Goal: Information Seeking & Learning: Check status

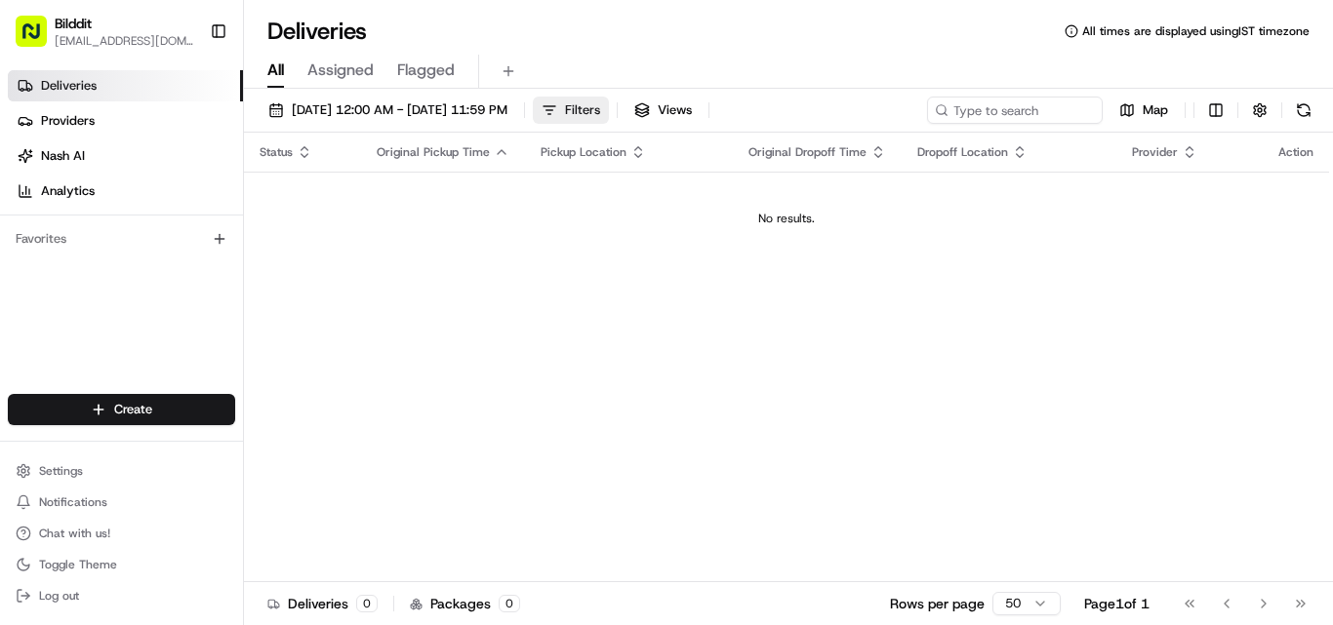
click at [609, 106] on button "Filters" at bounding box center [571, 110] width 76 height 27
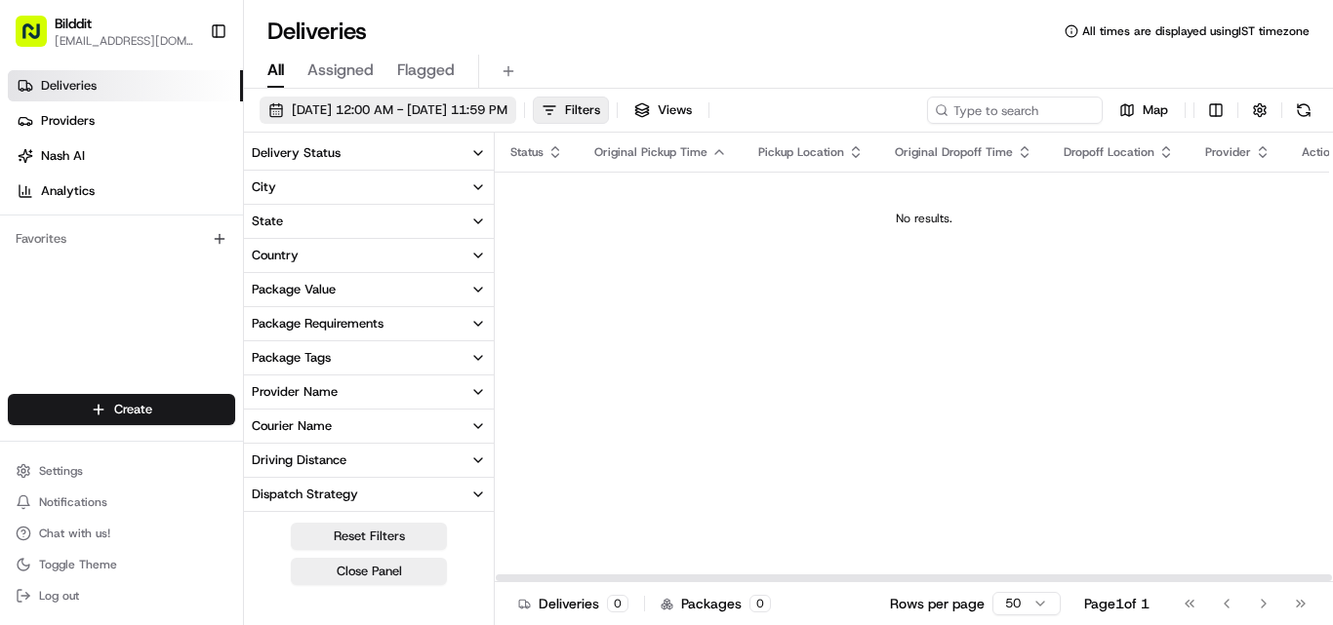
click at [507, 118] on span "[DATE] 12:00 AM - [DATE] 11:59 PM" at bounding box center [400, 110] width 216 height 18
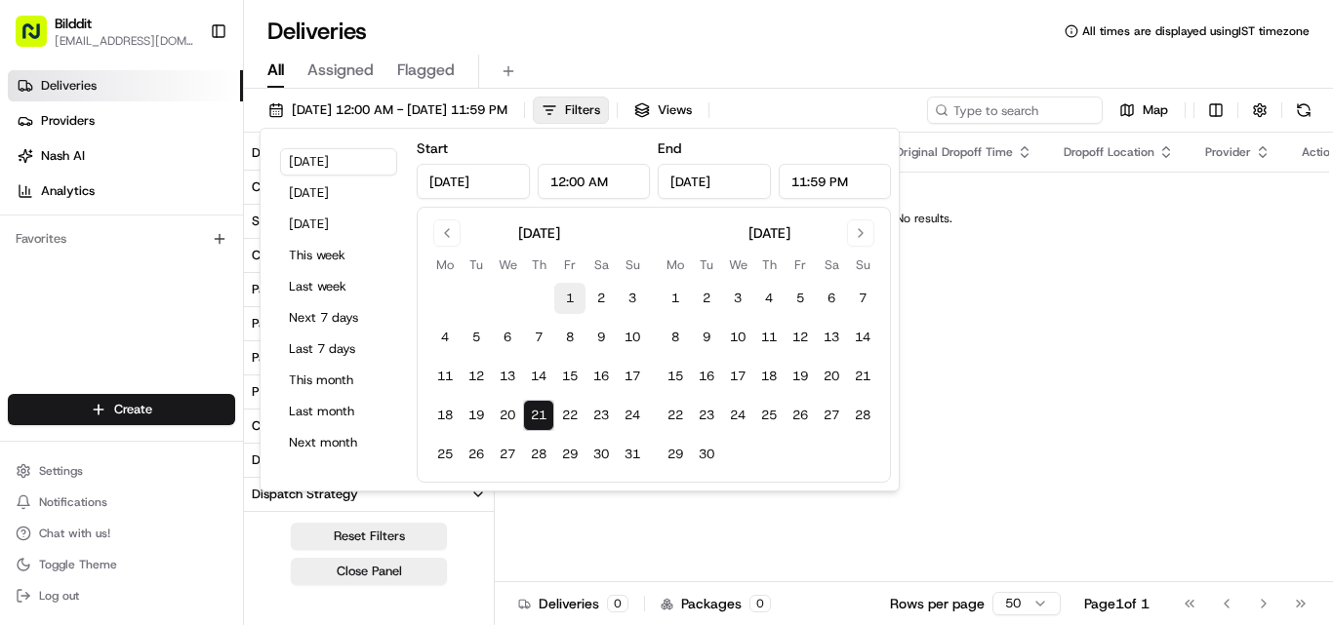
click at [580, 291] on button "1" at bounding box center [569, 298] width 31 height 31
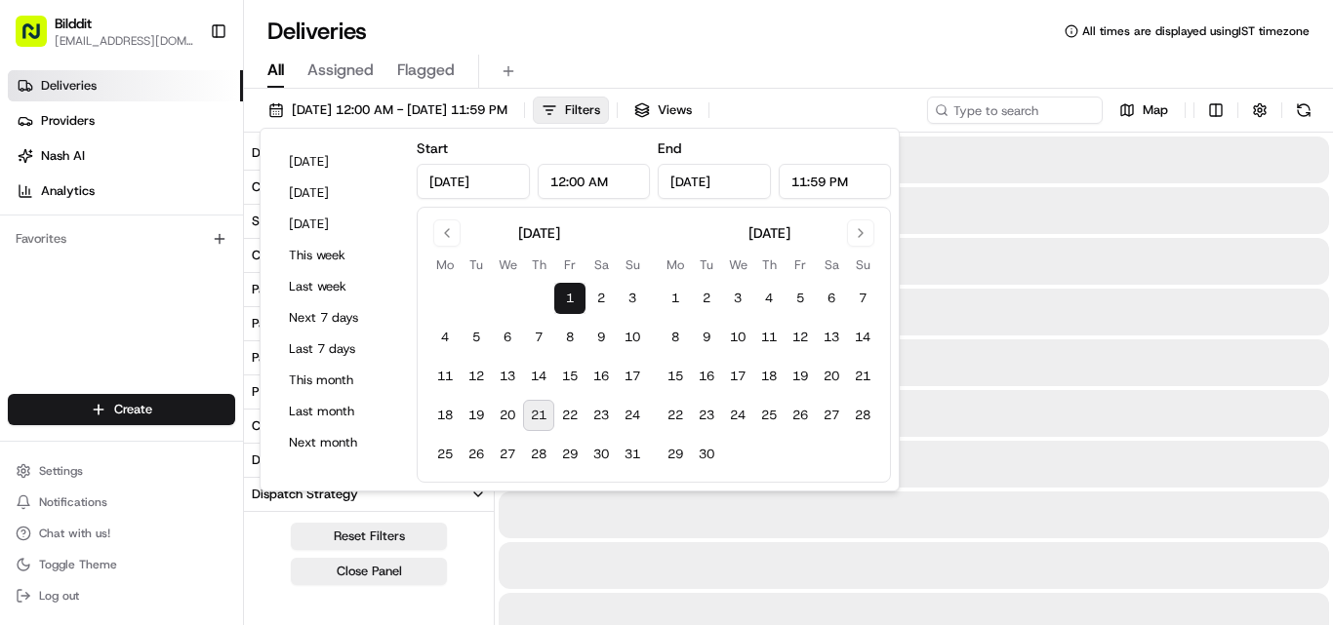
type input "[DATE]"
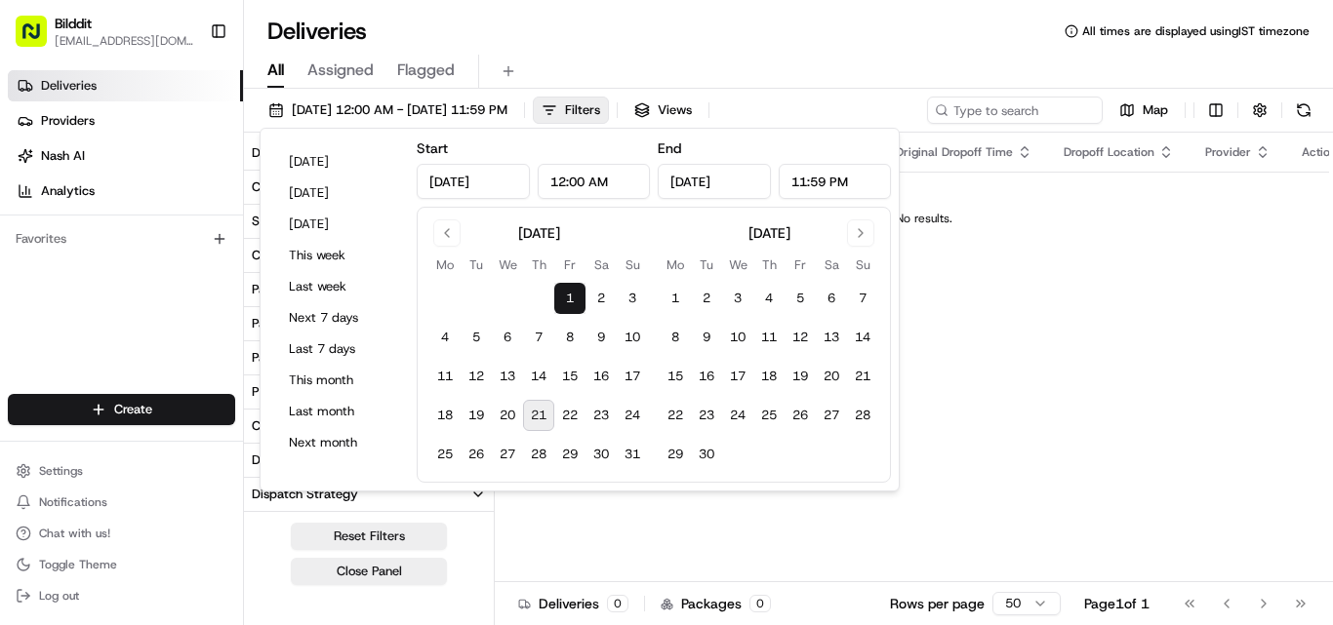
click at [542, 418] on button "21" at bounding box center [538, 415] width 31 height 31
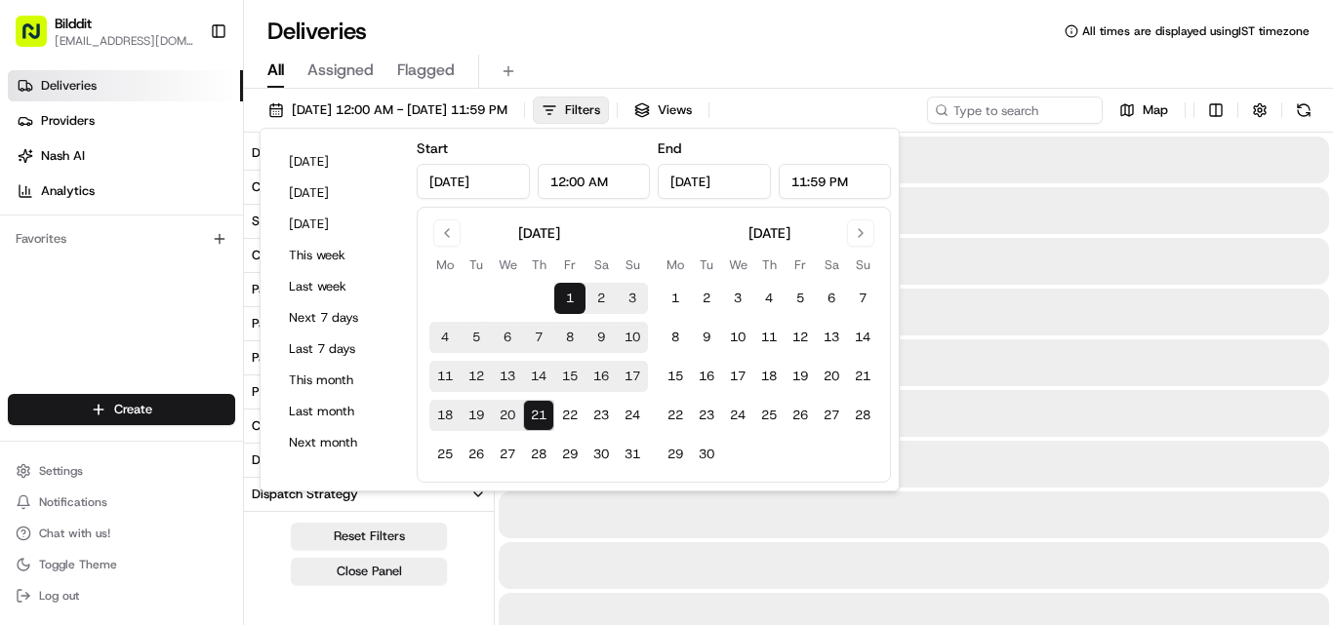
type input "Aug 21, 2025"
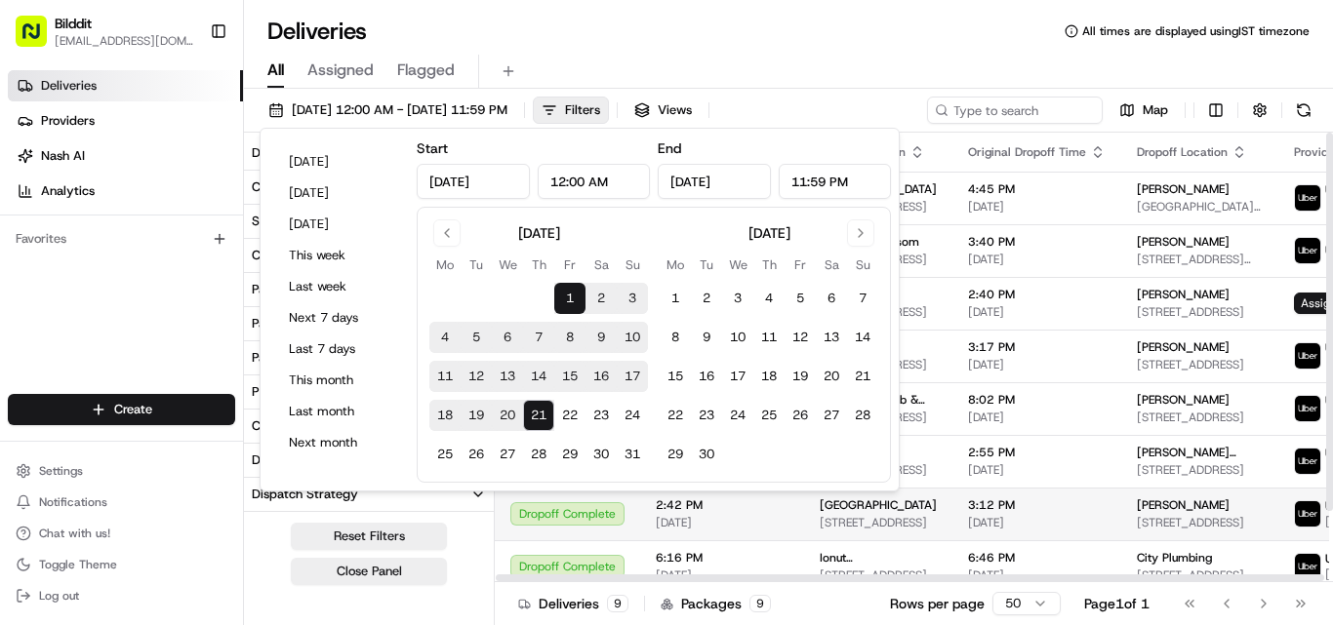
click at [889, 541] on td "Toolstation Park Royal Abbey Rd, London NW10 7UL, UK" at bounding box center [878, 514] width 148 height 53
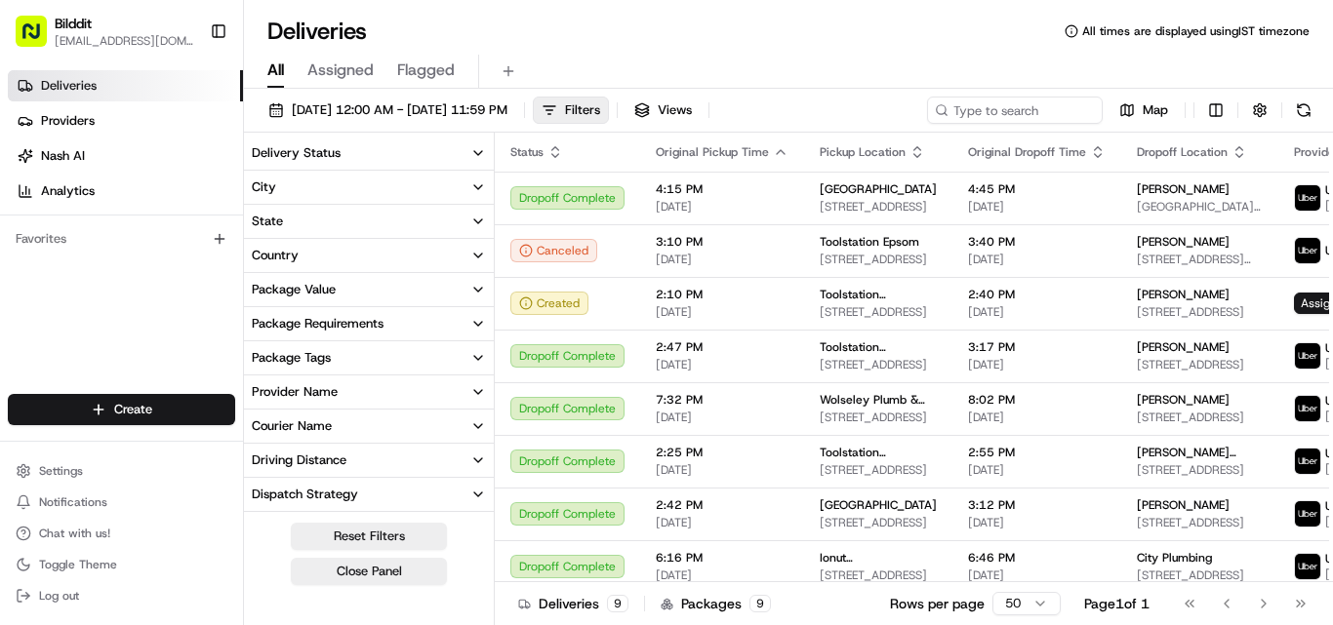
click at [477, 135] on div "Delivery Status City State Country Package Value Package Requirements Package T…" at bounding box center [369, 381] width 251 height 497
click at [473, 145] on icon "button" at bounding box center [478, 153] width 16 height 16
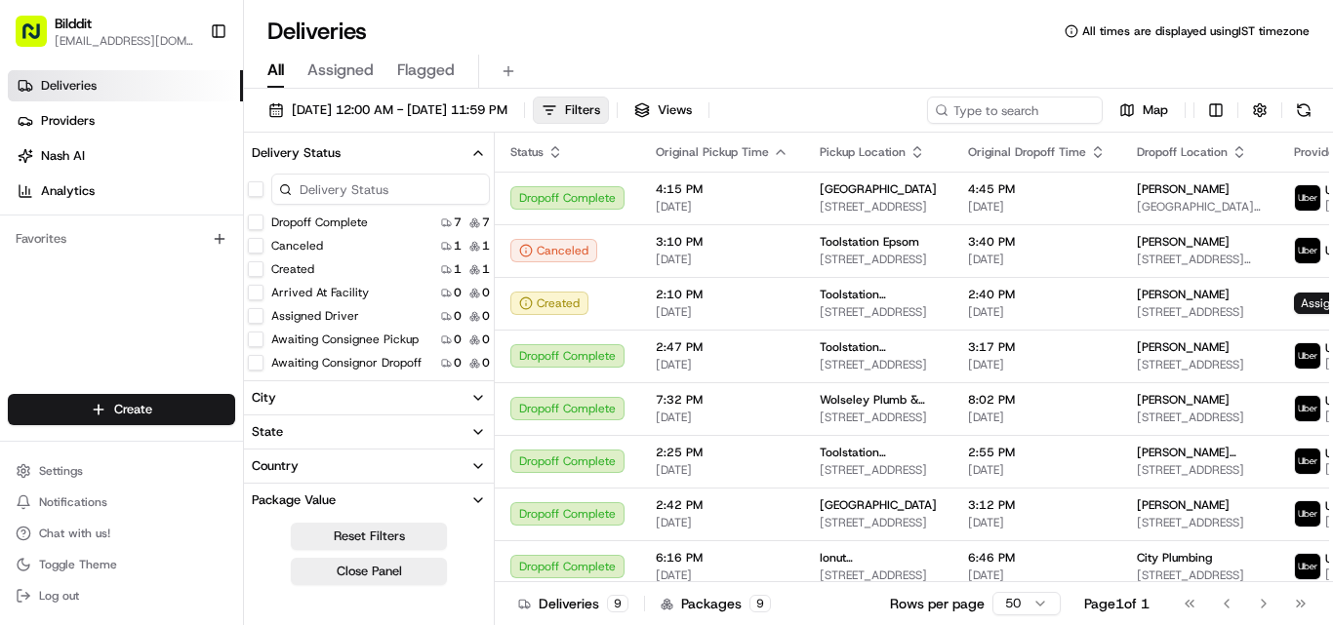
click at [473, 151] on icon "button" at bounding box center [478, 153] width 16 height 16
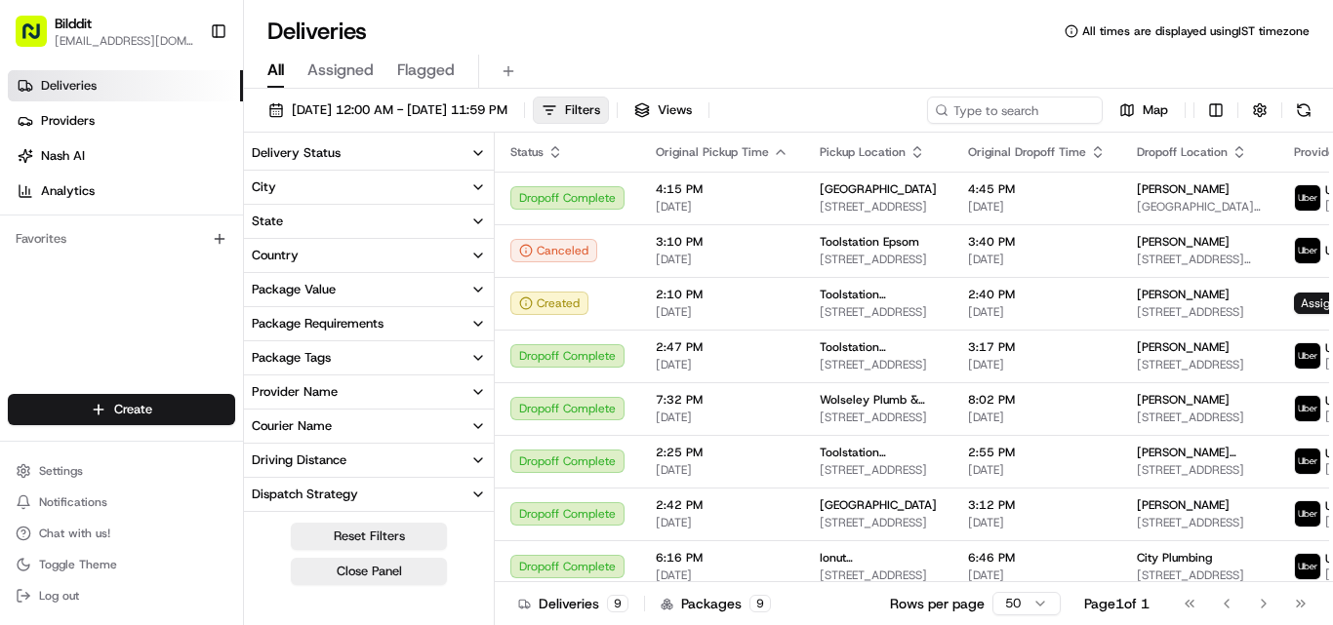
click at [473, 151] on icon "button" at bounding box center [478, 153] width 16 height 16
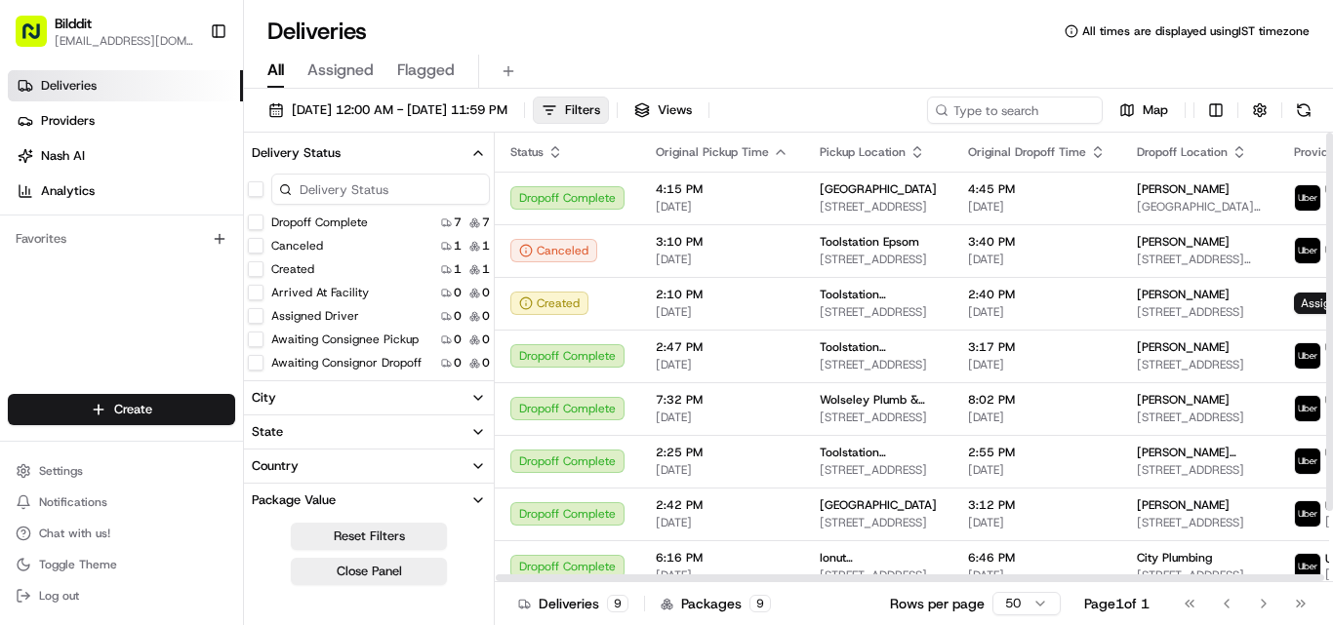
click at [676, 124] on div "08/01/2025 12:00 AM - 08/21/2025 11:59 PM Filters Views Map" at bounding box center [788, 115] width 1089 height 36
click at [609, 100] on button "Filters" at bounding box center [571, 110] width 76 height 27
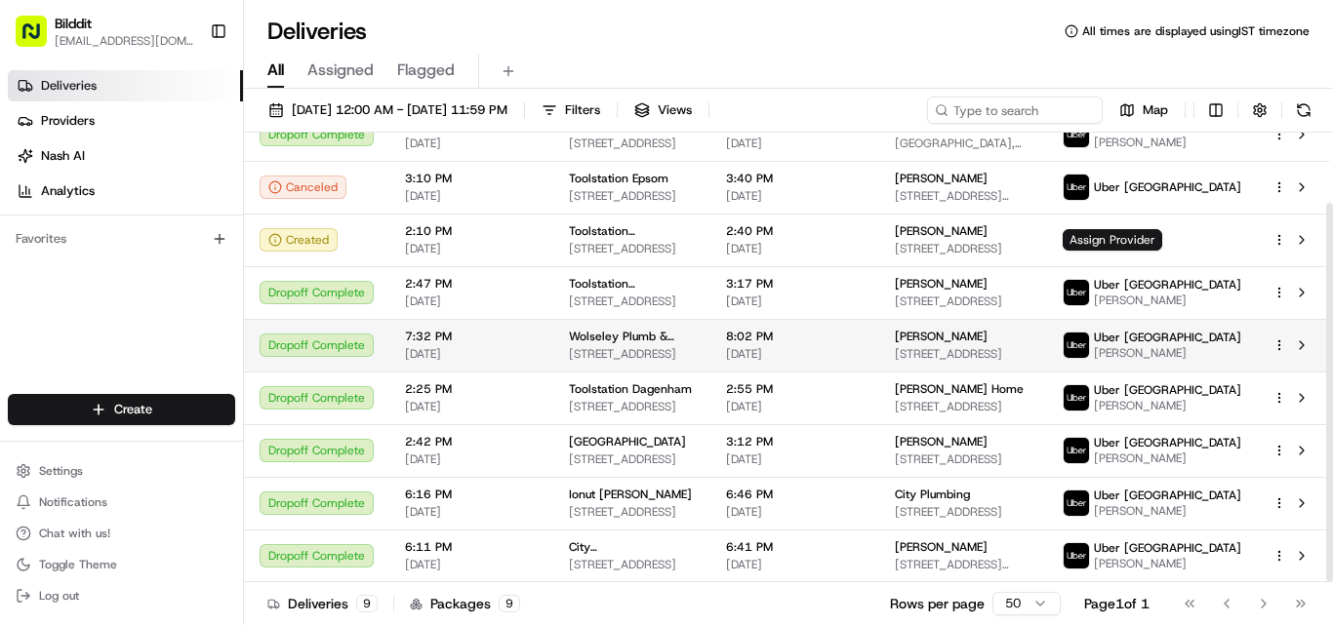
scroll to position [85, 0]
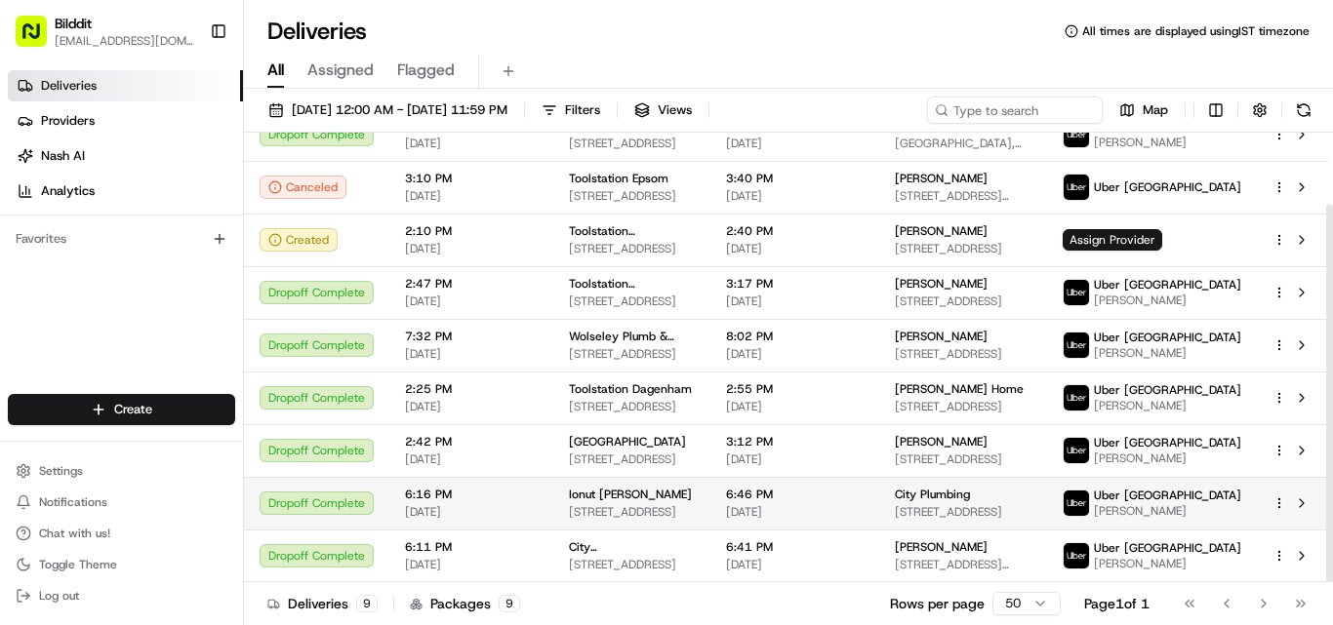
click at [1317, 488] on td at bounding box center [1293, 503] width 72 height 53
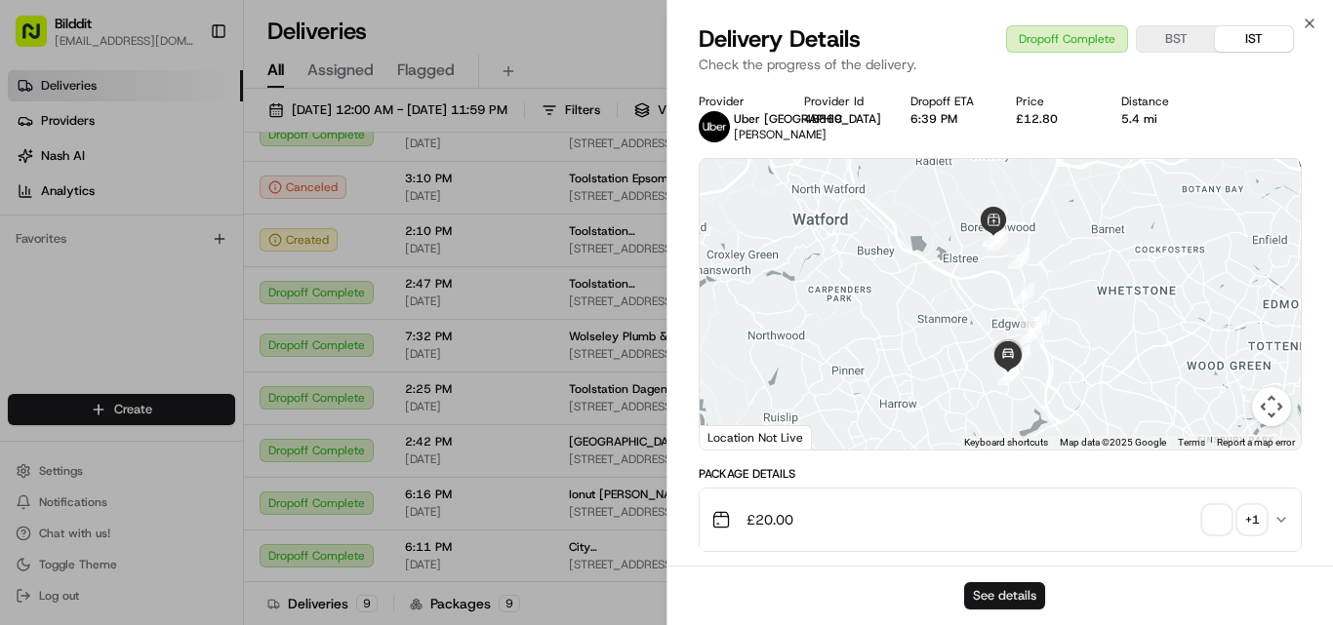
click at [1021, 598] on button "See details" at bounding box center [1004, 595] width 81 height 27
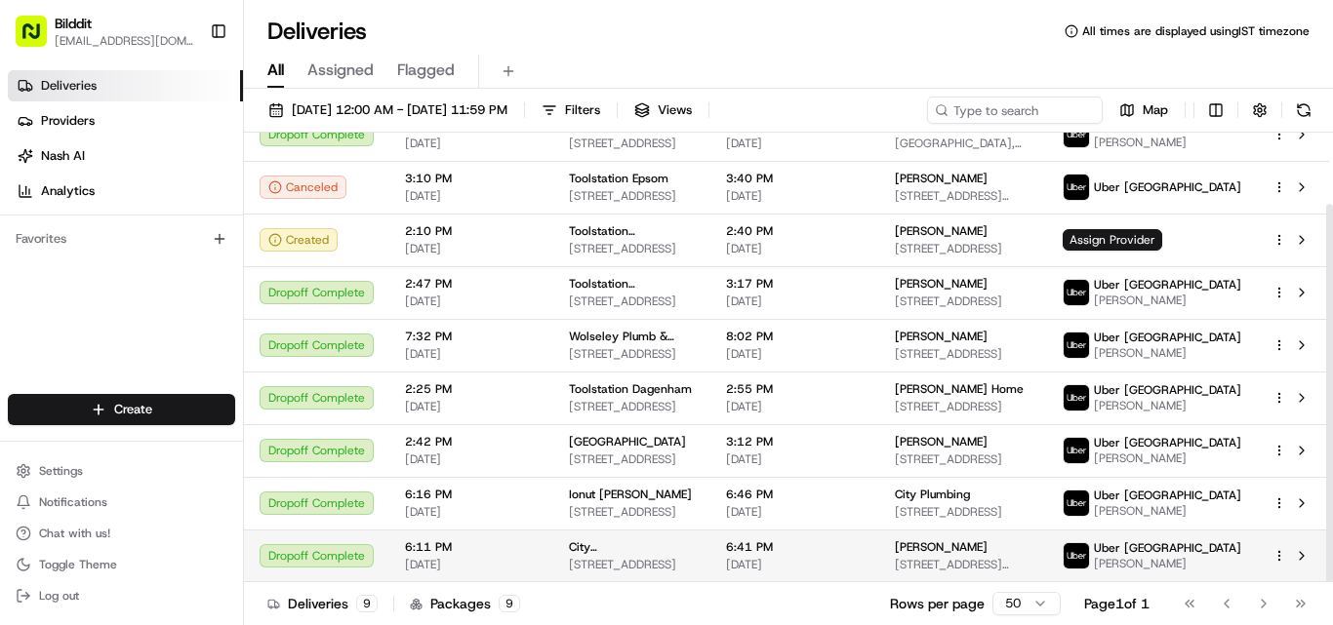
drag, startPoint x: 393, startPoint y: 558, endPoint x: 486, endPoint y: 568, distance: 93.2
click at [486, 568] on td "6:11 PM 08/20/2025" at bounding box center [471, 556] width 164 height 53
click at [528, 542] on span "6:11 PM" at bounding box center [471, 548] width 133 height 16
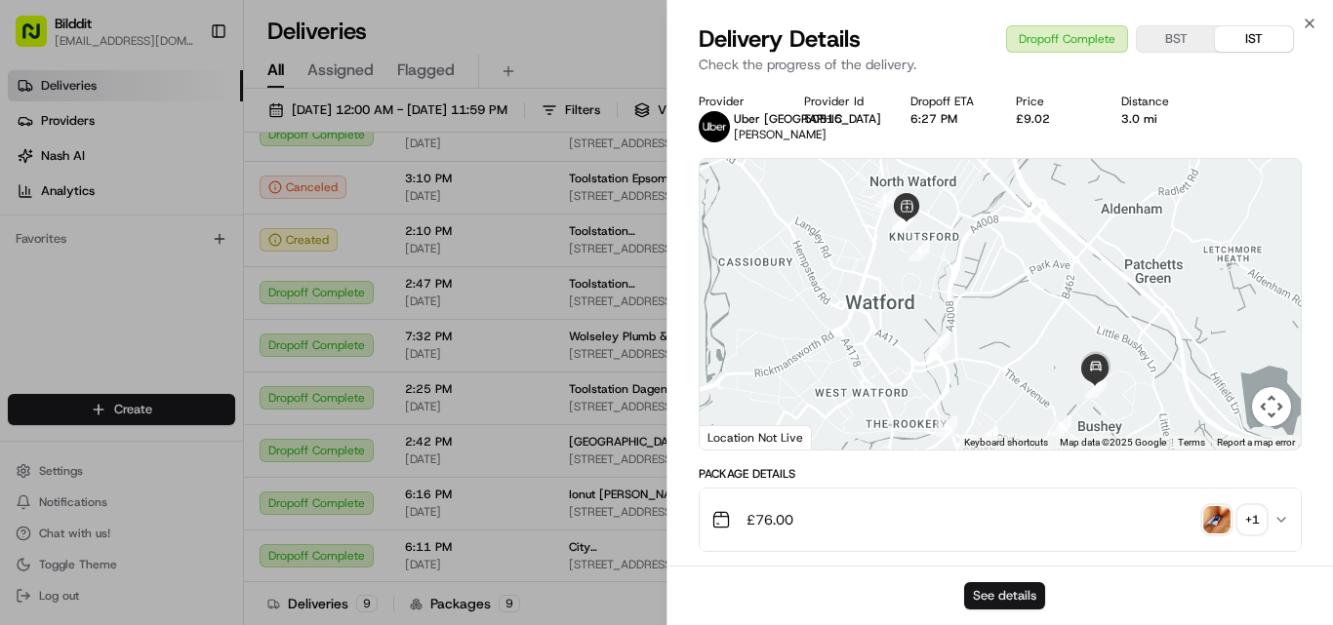
click at [1003, 599] on button "See details" at bounding box center [1004, 595] width 81 height 27
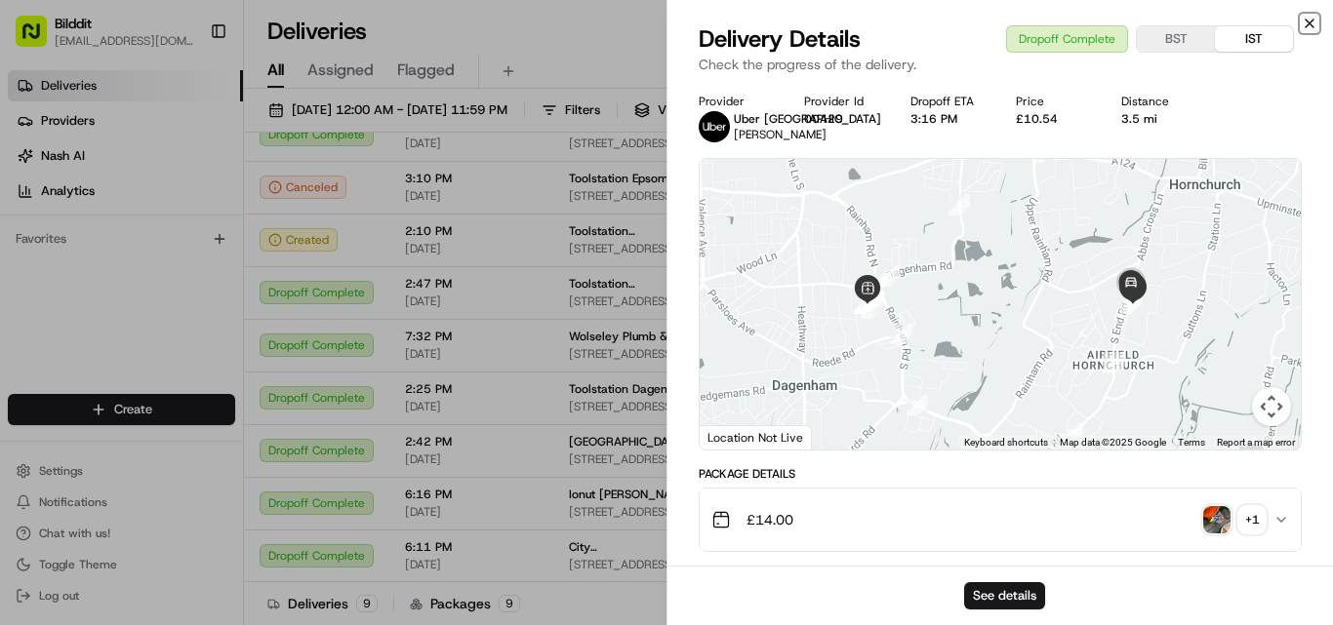
click at [1305, 18] on icon "button" at bounding box center [1310, 24] width 16 height 16
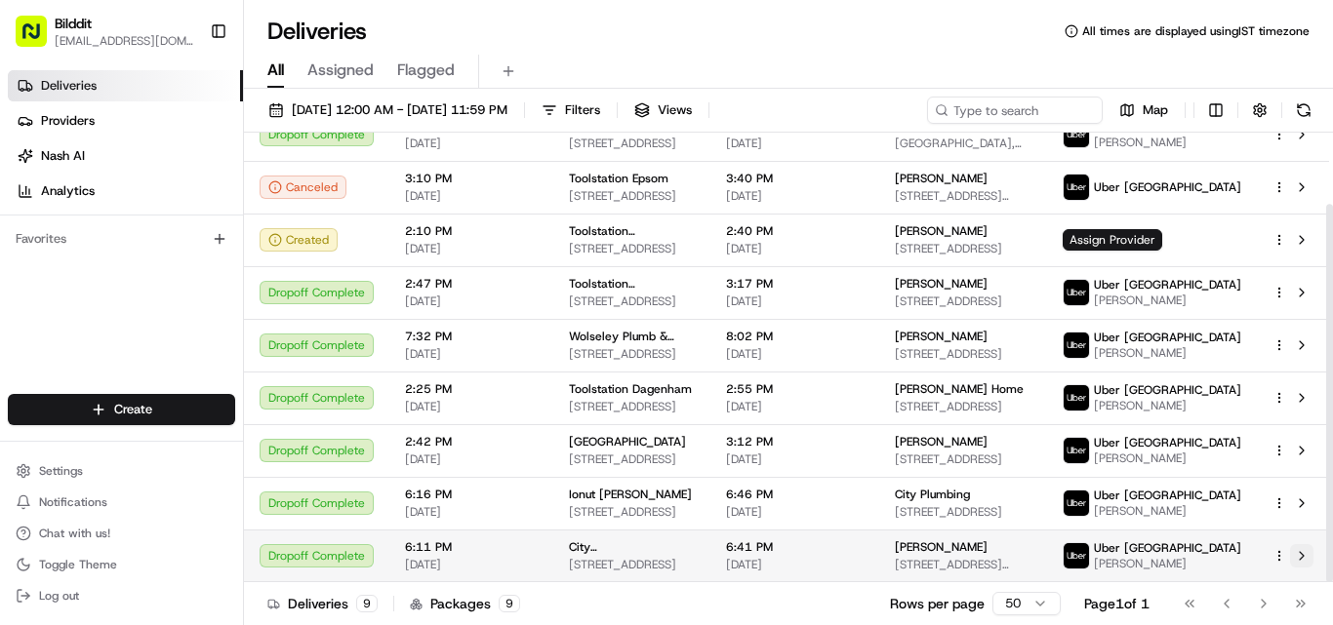
click at [1291, 544] on button at bounding box center [1301, 555] width 23 height 23
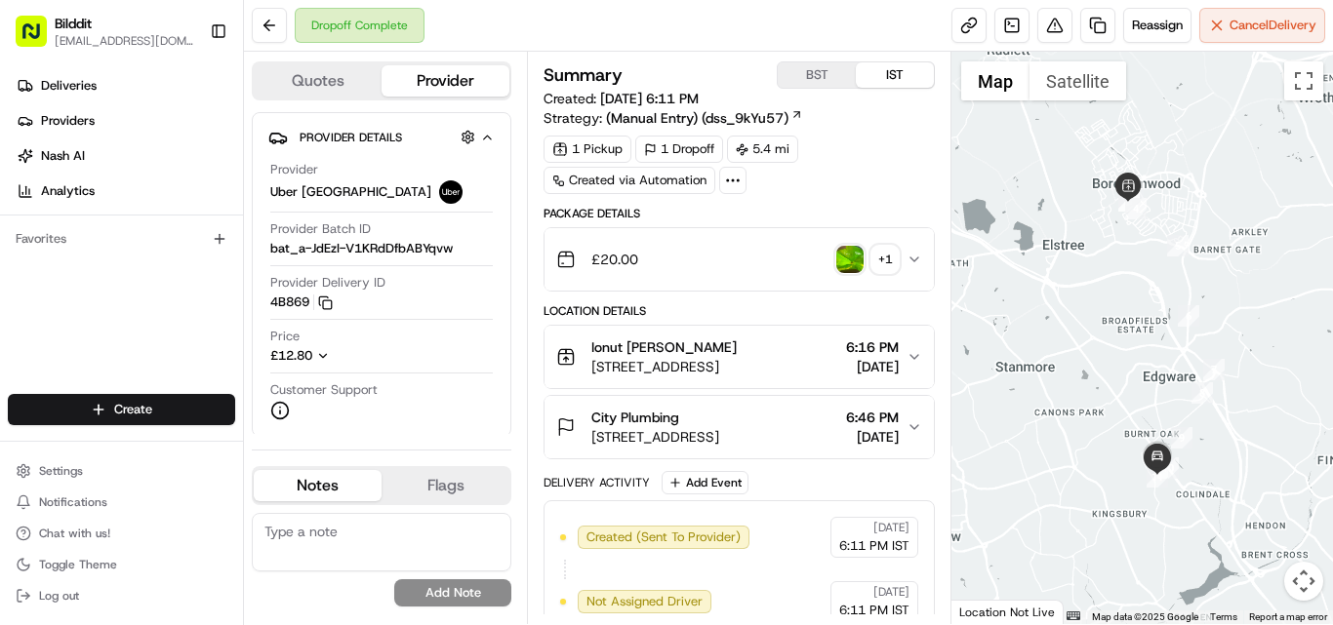
click at [915, 263] on icon "button" at bounding box center [914, 260] width 16 height 16
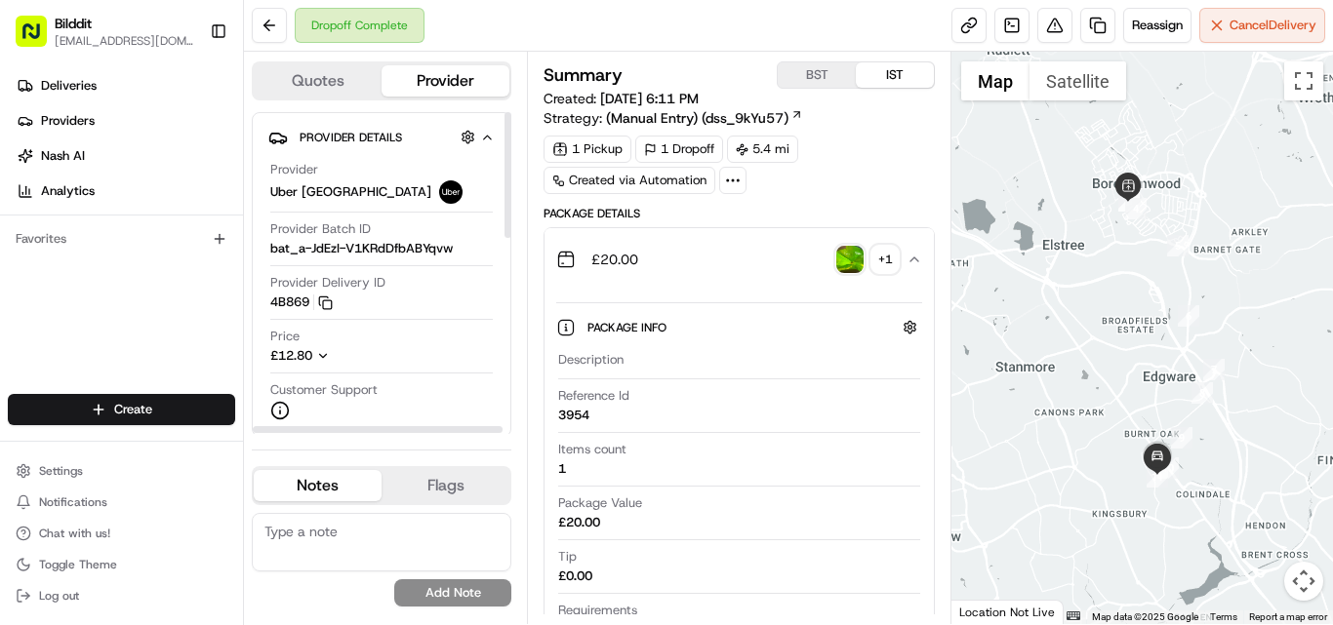
click at [324, 355] on icon "button" at bounding box center [323, 356] width 14 height 14
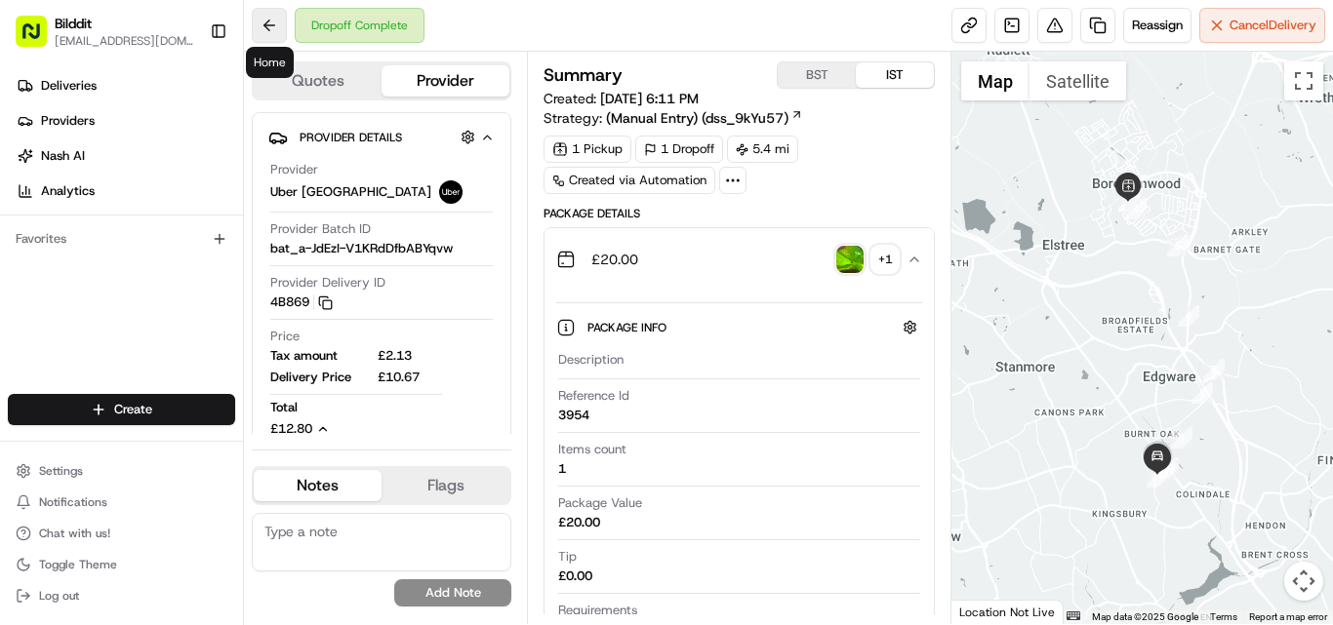
click at [262, 27] on button at bounding box center [269, 25] width 35 height 35
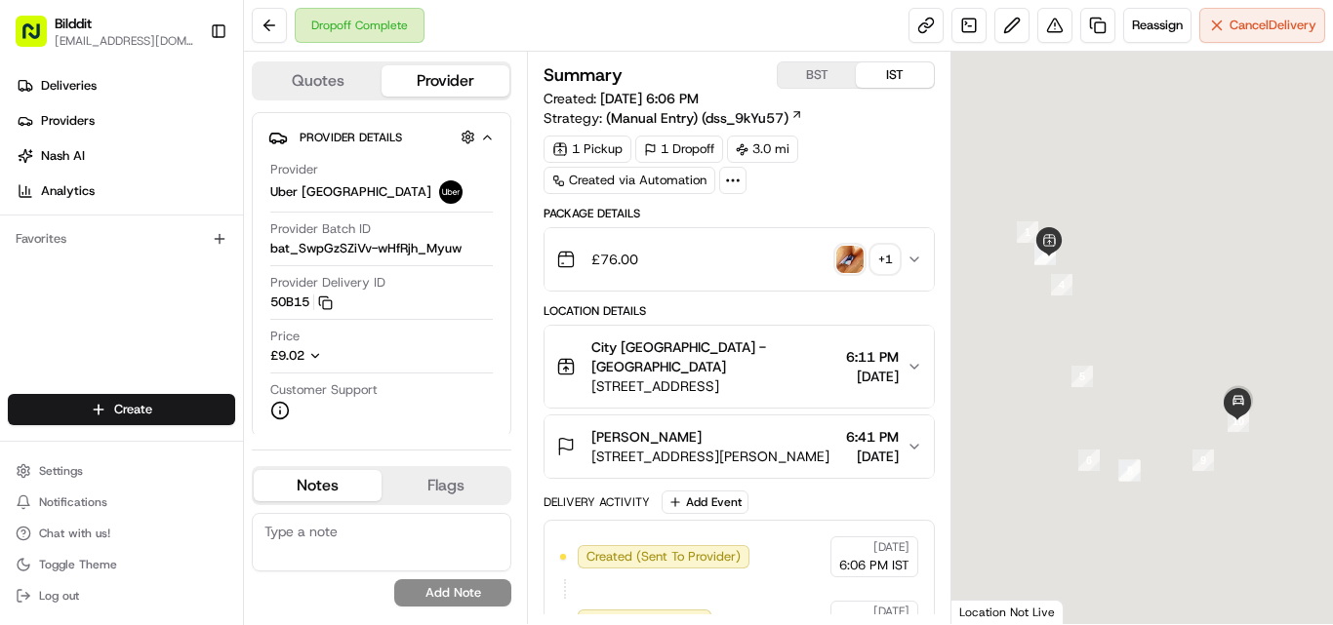
click at [672, 95] on span "08/20/2025 6:06 PM" at bounding box center [649, 99] width 99 height 18
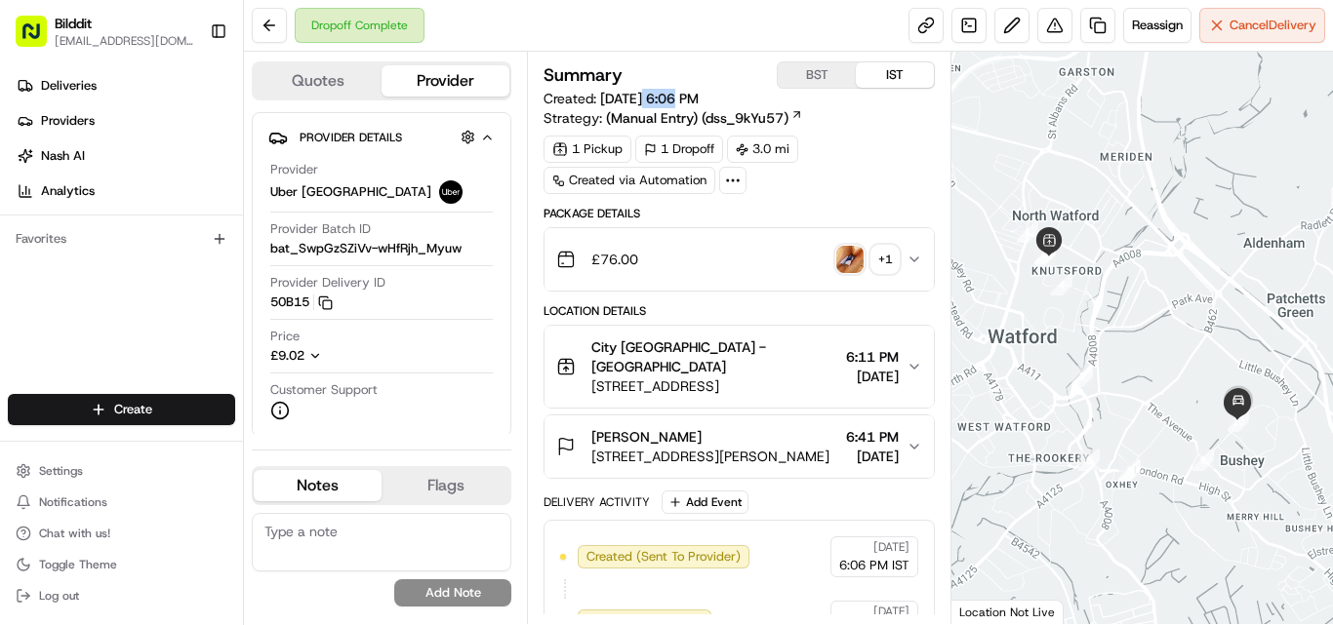
click at [672, 95] on span "08/20/2025 6:06 PM" at bounding box center [649, 99] width 99 height 18
copy span "2025"
click at [654, 100] on span "08/20/2025 6:06 PM" at bounding box center [649, 99] width 99 height 18
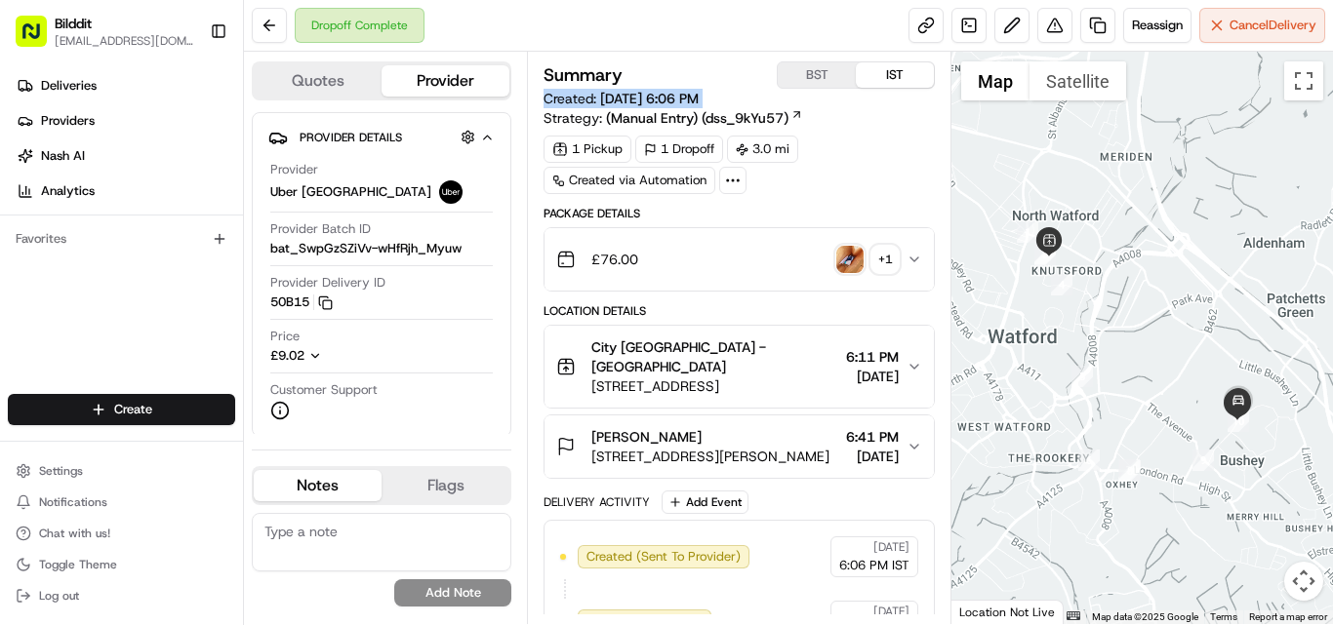
click at [654, 100] on span "[DATE] 6:06 PM" at bounding box center [649, 99] width 99 height 18
click at [899, 262] on div "+ 1" at bounding box center [884, 259] width 27 height 27
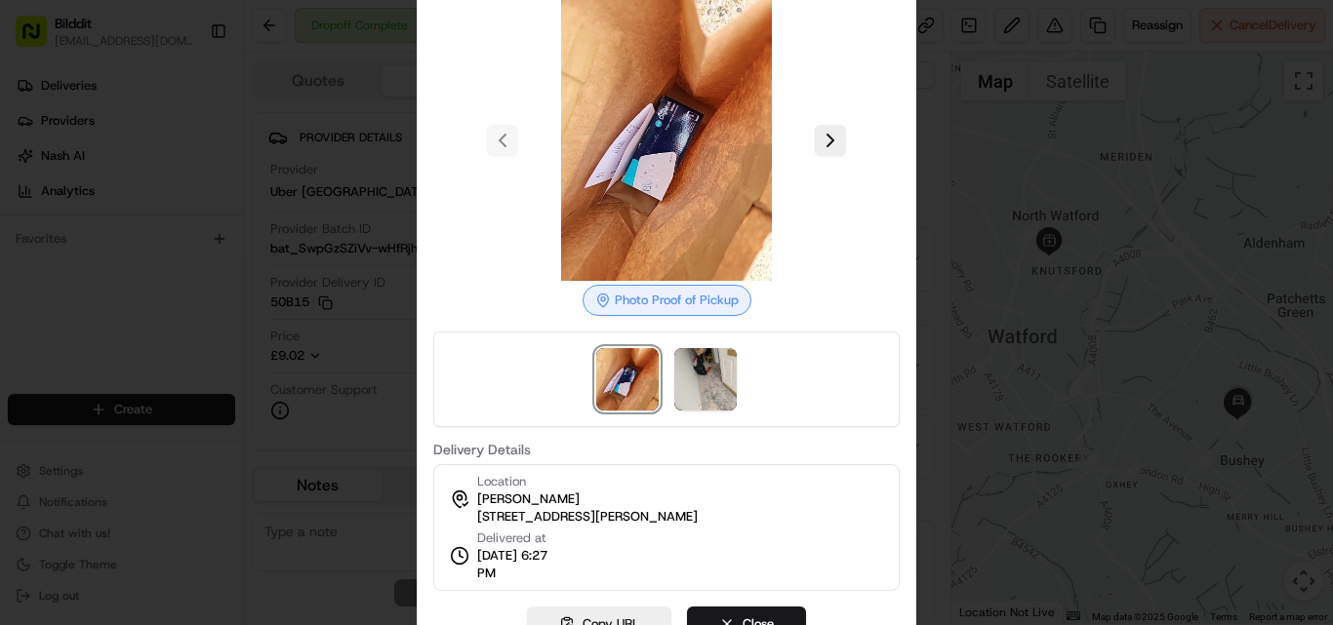
click at [1007, 194] on div at bounding box center [666, 312] width 1333 height 625
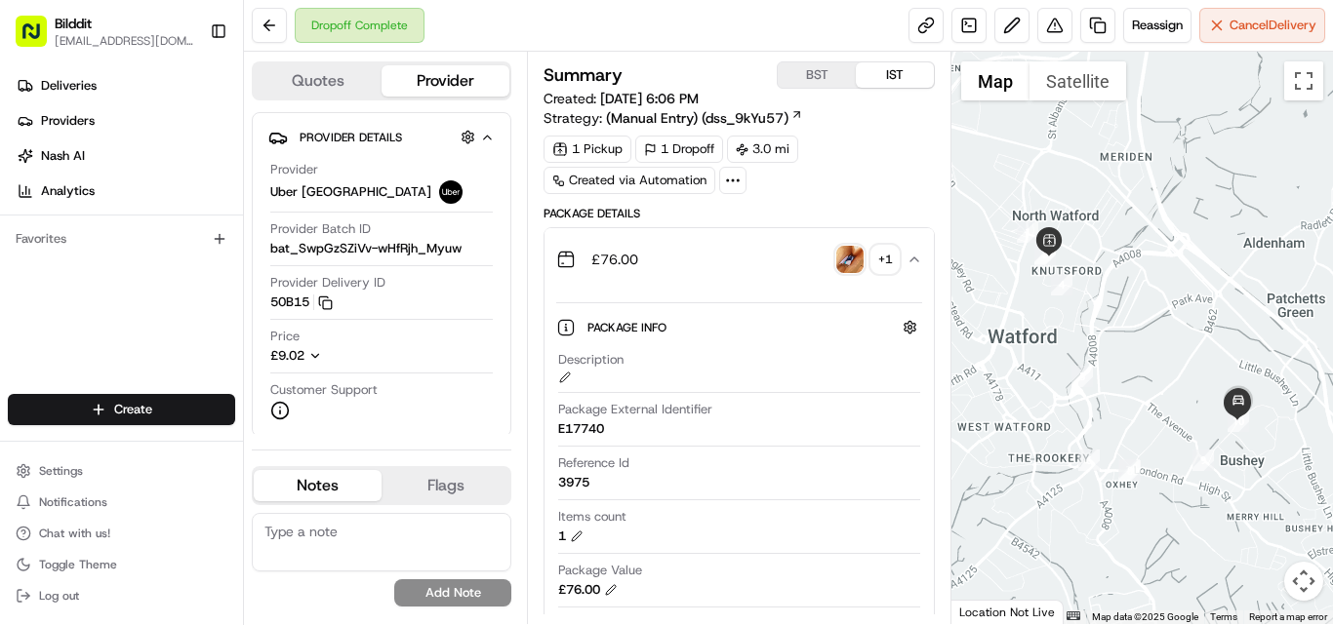
click at [571, 484] on div "3975" at bounding box center [573, 483] width 31 height 18
copy div "3975"
click at [917, 250] on button "£76.00 + 1" at bounding box center [738, 259] width 389 height 62
click at [918, 260] on icon "button" at bounding box center [914, 260] width 16 height 16
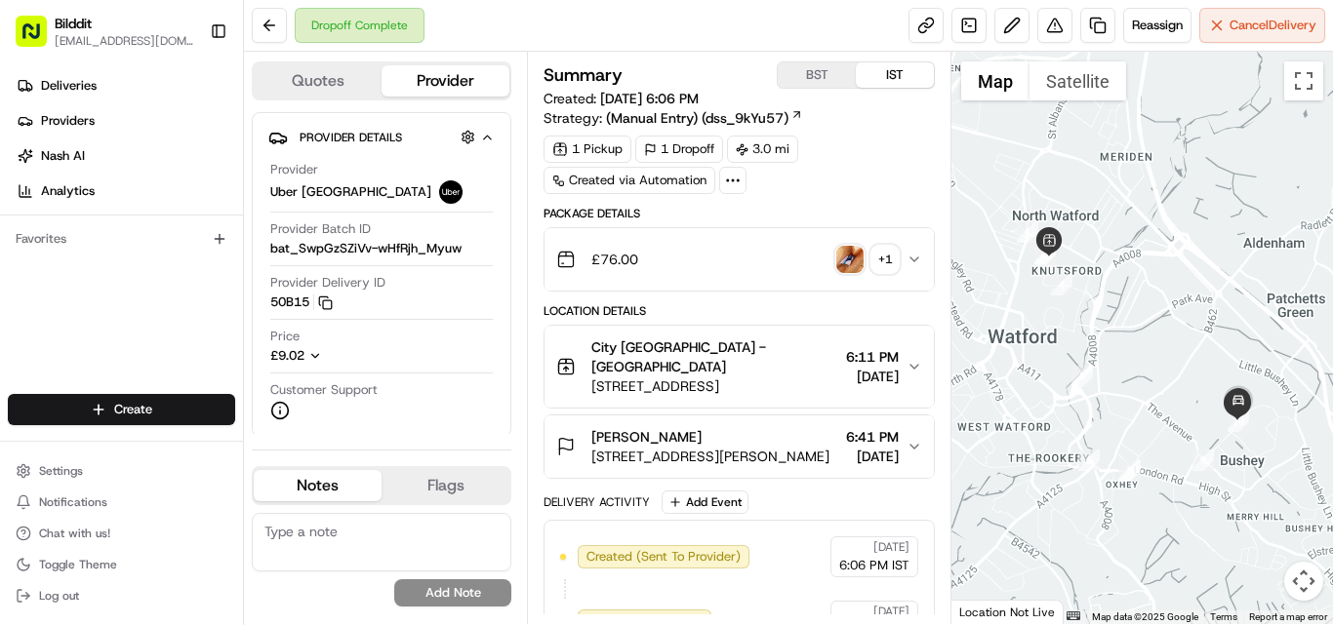
click at [689, 341] on span "City [GEOGRAPHIC_DATA] - [GEOGRAPHIC_DATA]" at bounding box center [714, 357] width 247 height 39
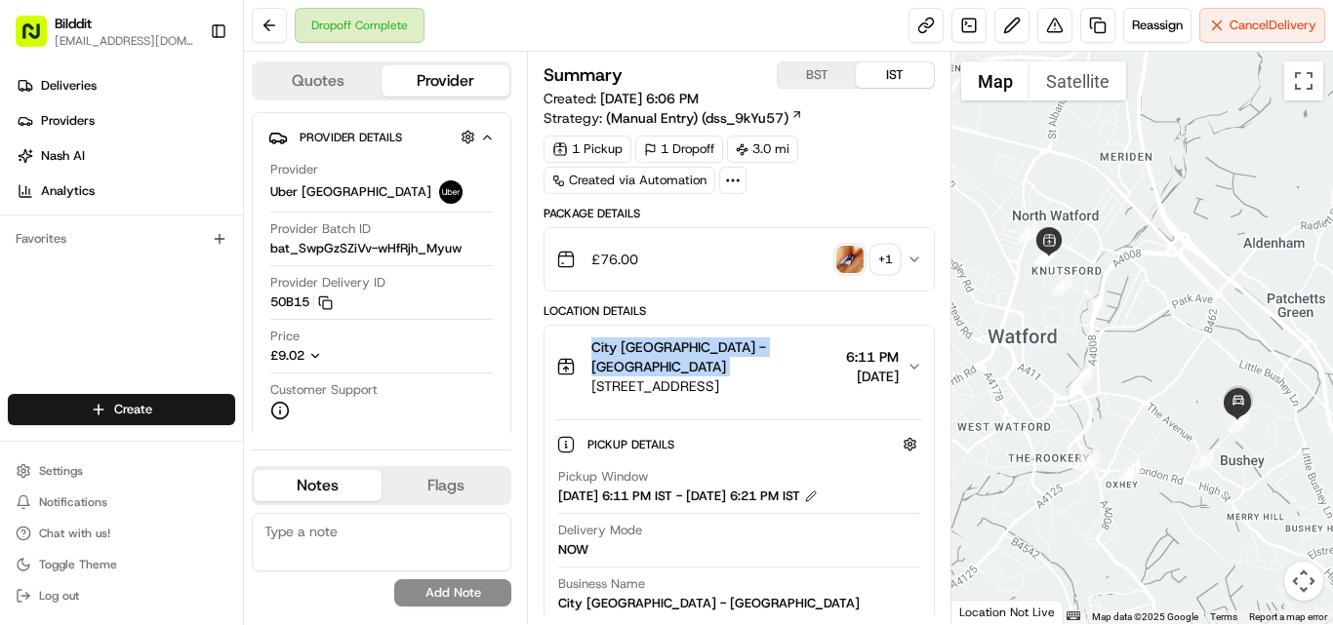
click at [689, 341] on span "City [GEOGRAPHIC_DATA] - [GEOGRAPHIC_DATA]" at bounding box center [714, 357] width 247 height 39
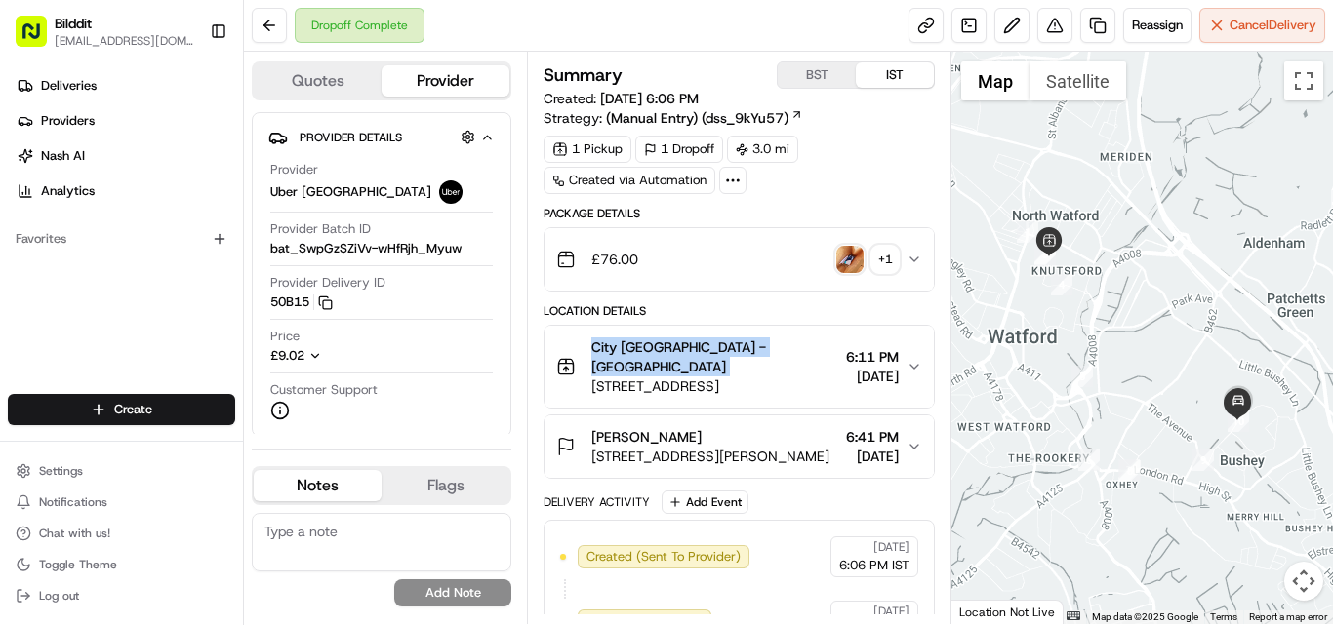
copy span "City [GEOGRAPHIC_DATA] - [GEOGRAPHIC_DATA]"
click at [634, 427] on span "[PERSON_NAME]" at bounding box center [646, 437] width 110 height 20
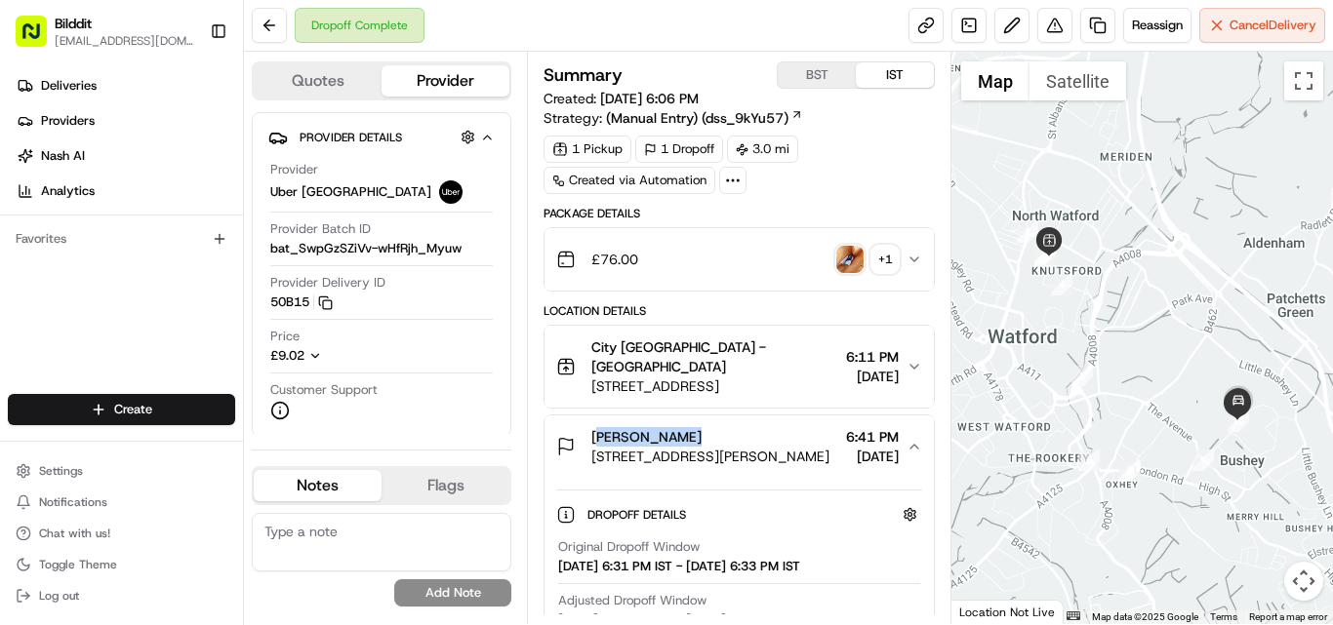
click at [634, 427] on span "[PERSON_NAME]" at bounding box center [646, 437] width 110 height 20
click at [809, 312] on div "Location Details" at bounding box center [738, 311] width 391 height 16
click at [912, 264] on icon "button" at bounding box center [914, 260] width 16 height 16
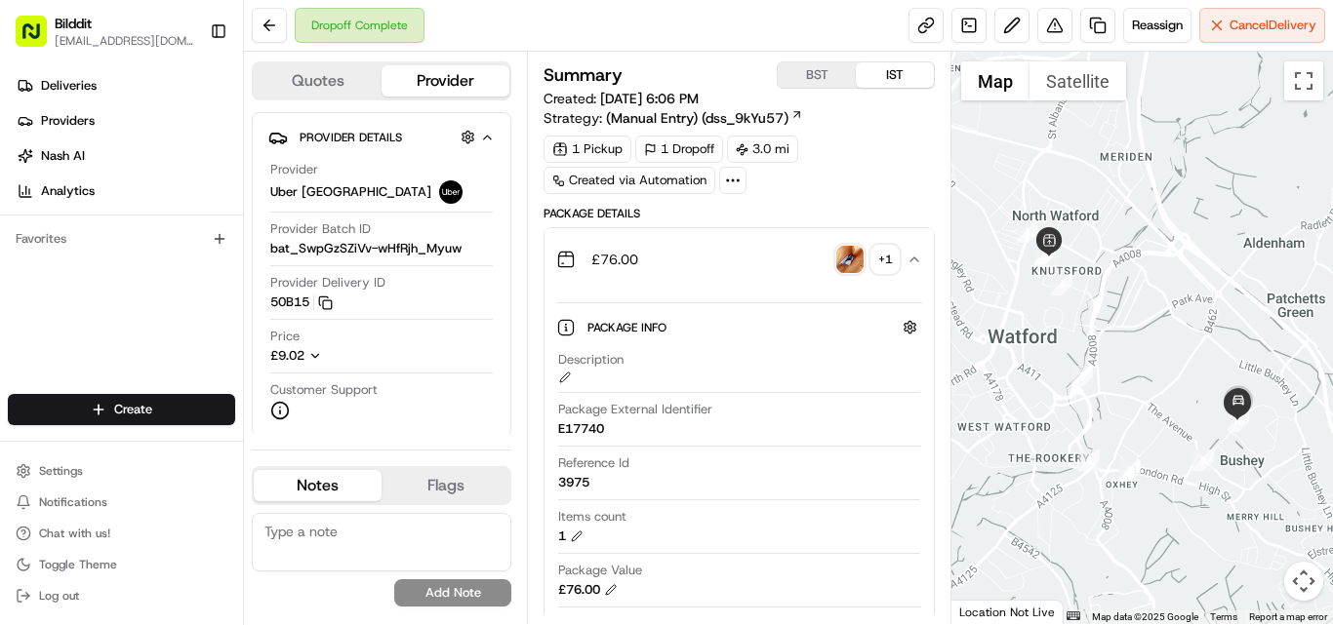
click at [910, 259] on icon "button" at bounding box center [914, 260] width 16 height 16
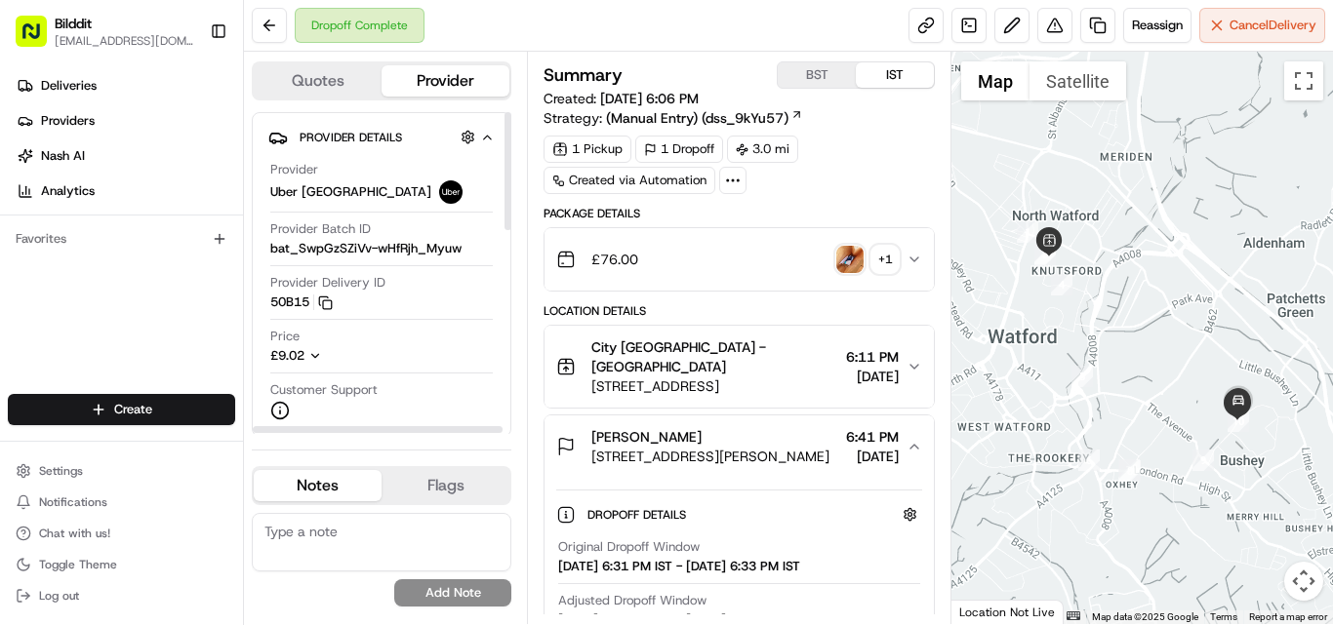
click at [322, 358] on icon "button" at bounding box center [315, 356] width 14 height 14
click at [400, 378] on span "£7.52" at bounding box center [411, 378] width 60 height 18
copy span "7.52"
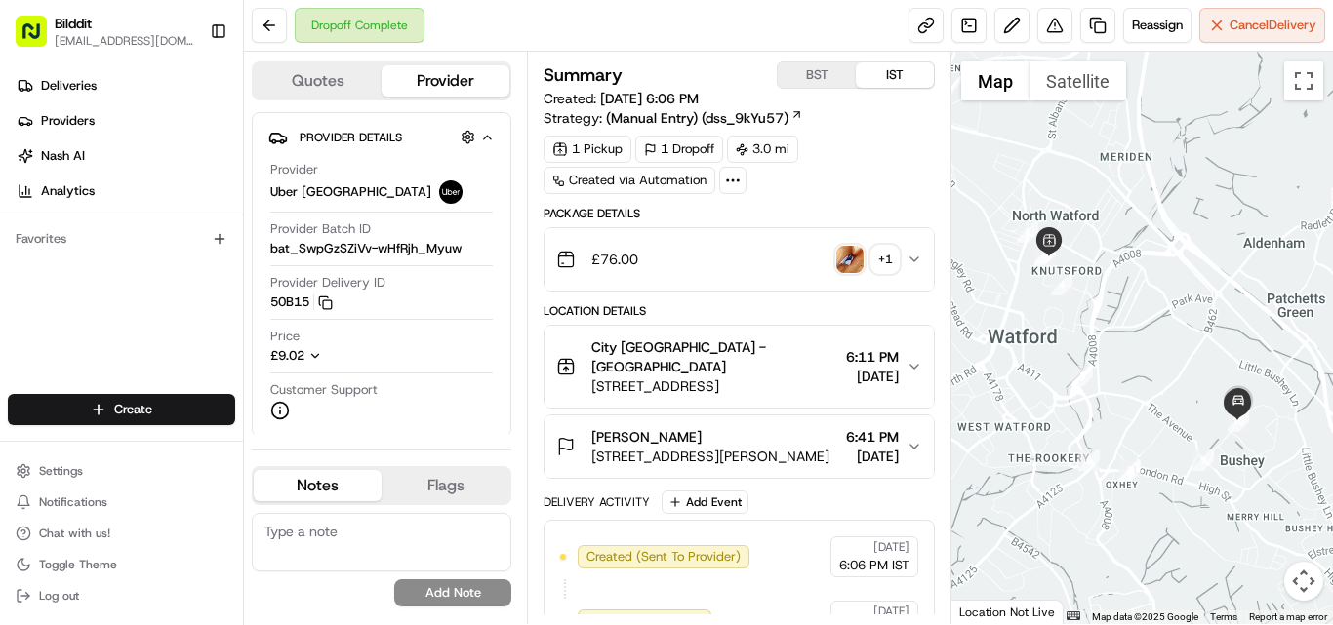
click at [914, 256] on icon "button" at bounding box center [914, 260] width 16 height 16
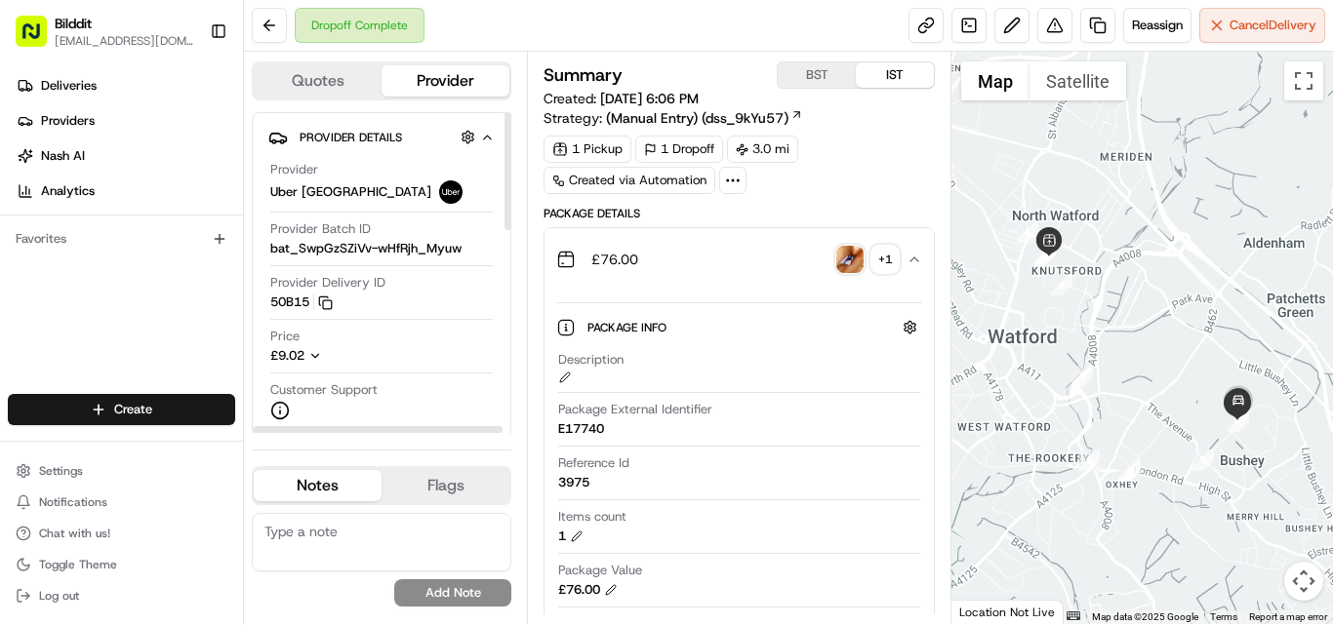
click at [315, 353] on icon "button" at bounding box center [315, 356] width 14 height 14
